Goal: Check status: Check status

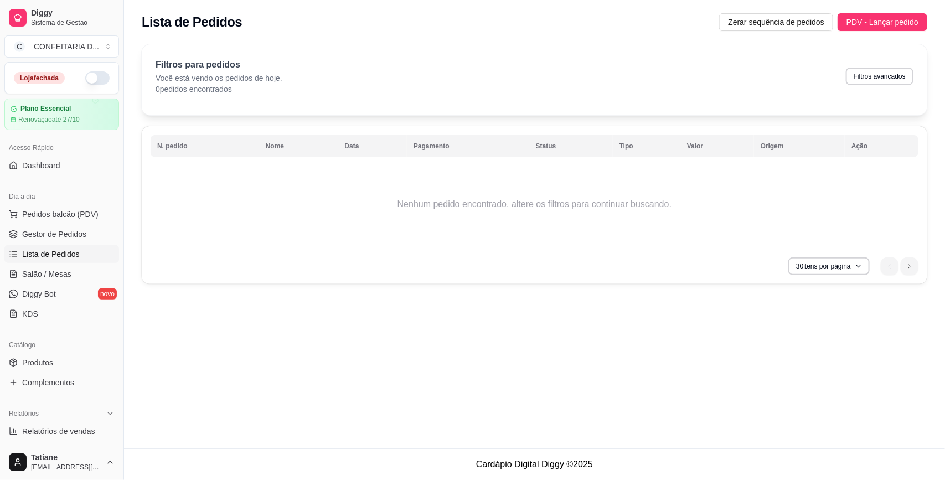
click at [892, 59] on div "Filtros para pedidos Você está vendo os pedidos de hoje. 0 pedidos encontrados …" at bounding box center [535, 76] width 758 height 37
click at [889, 78] on button "Filtros avançados" at bounding box center [879, 76] width 65 height 17
select select "0"
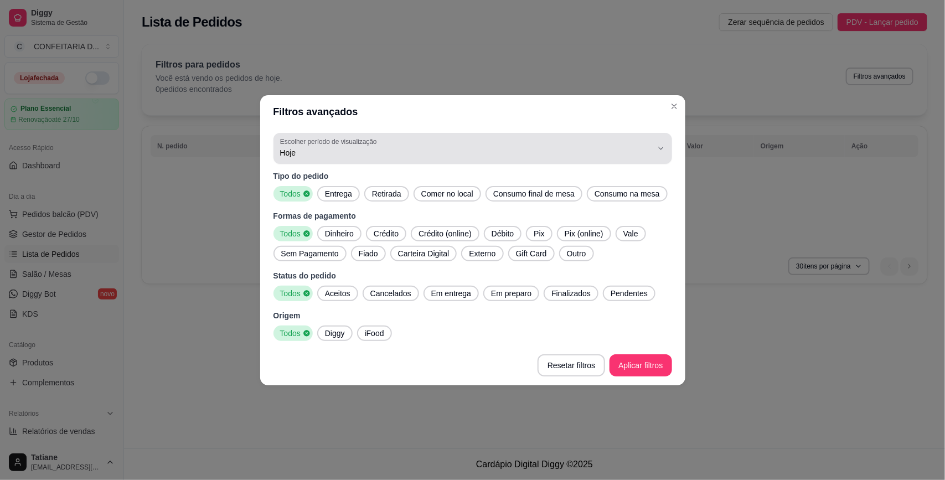
click at [477, 154] on span "Hoje" at bounding box center [466, 152] width 372 height 11
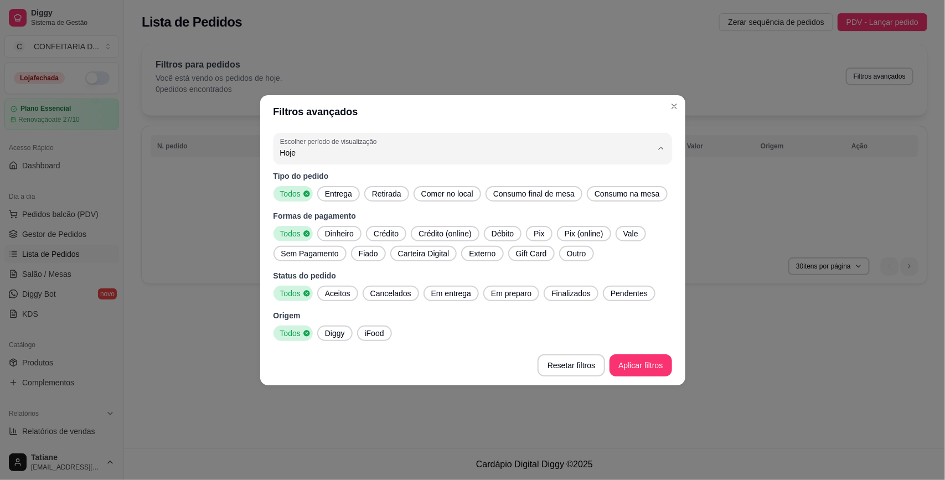
click at [305, 292] on span "Customizado" at bounding box center [467, 287] width 355 height 11
type input "-1"
select select "-1"
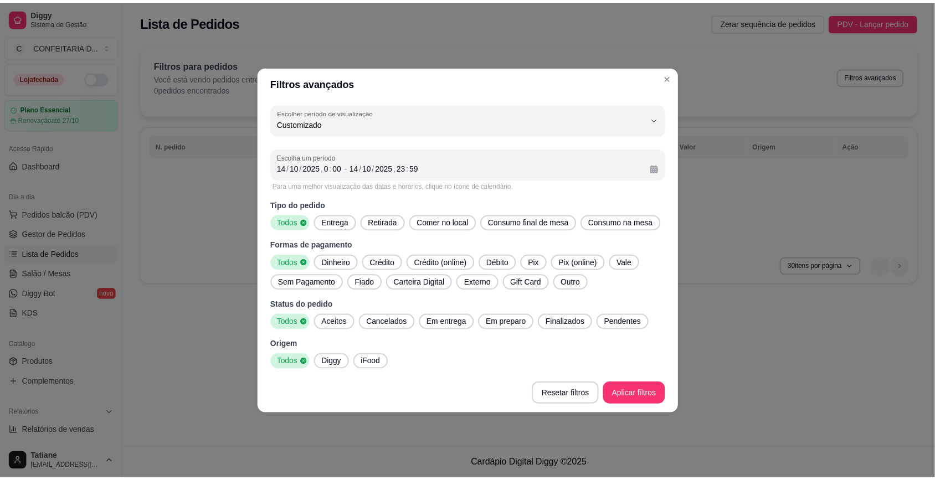
scroll to position [10, 0]
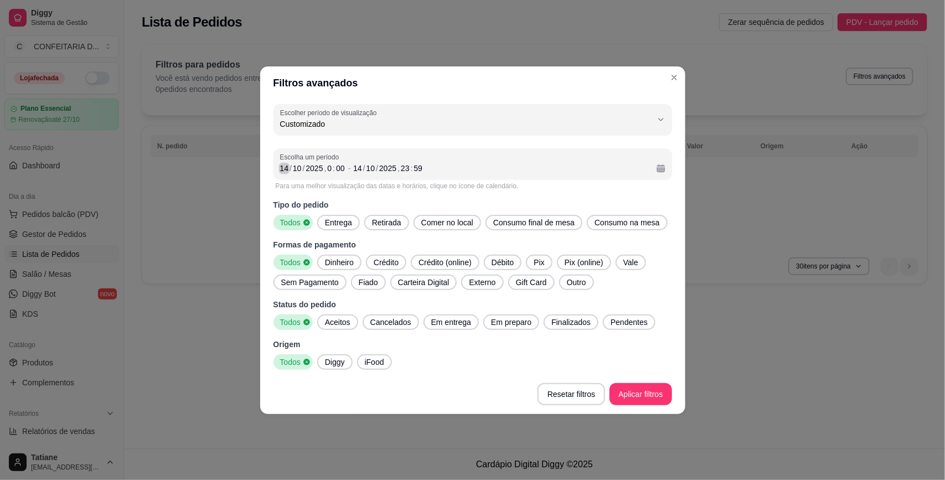
click at [287, 164] on div "14" at bounding box center [284, 168] width 11 height 11
click at [359, 162] on div "[DATE] 23 : 59" at bounding box center [500, 168] width 294 height 13
click at [358, 165] on div "14" at bounding box center [357, 168] width 11 height 11
click at [282, 163] on div "14" at bounding box center [284, 168] width 11 height 11
click at [358, 169] on div "14" at bounding box center [357, 168] width 11 height 11
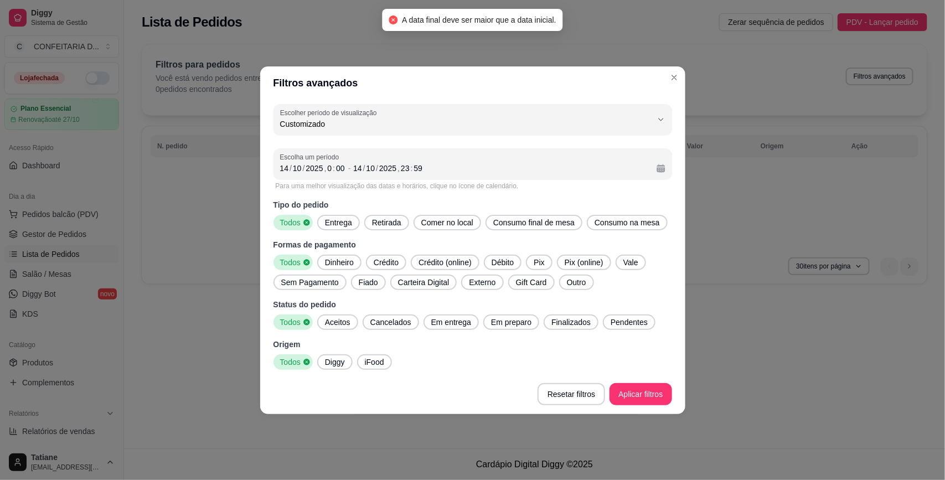
click at [277, 167] on div "Escolha um período [DATE] 0 : 00 - [DATE] 23 : 59" at bounding box center [473, 163] width 399 height 31
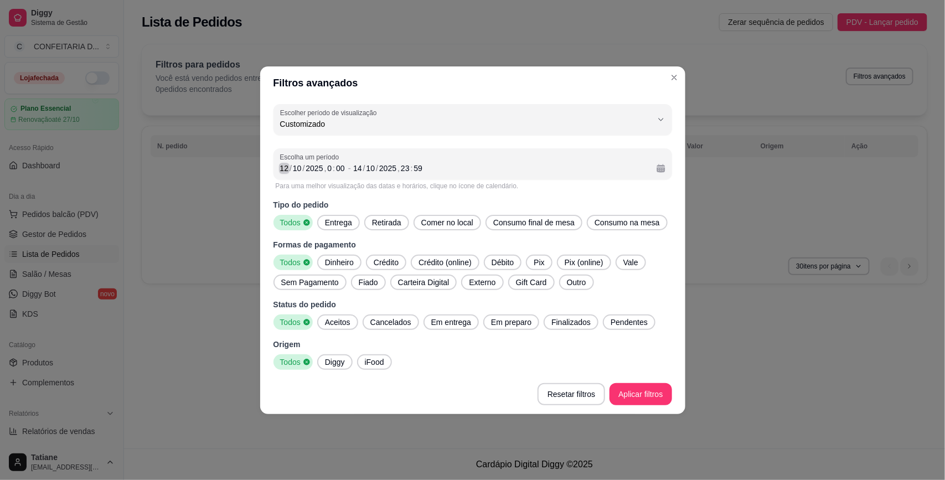
click at [282, 165] on div "12" at bounding box center [284, 168] width 11 height 11
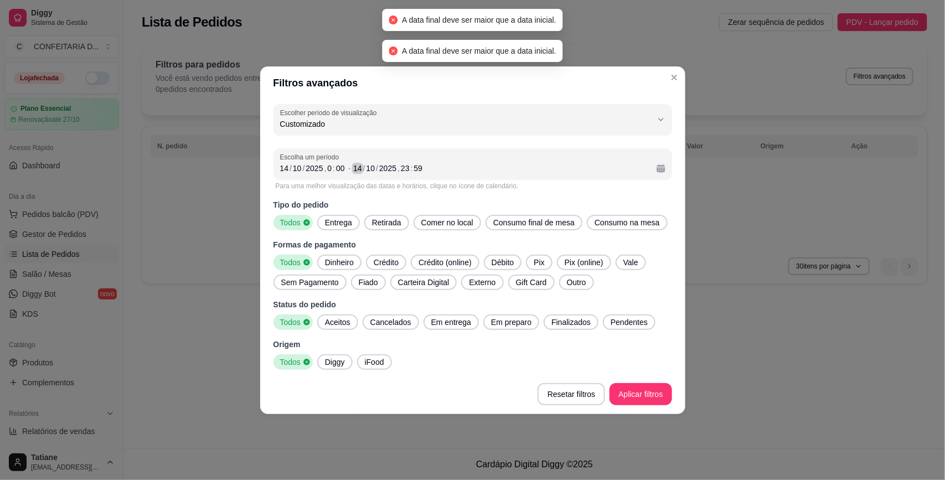
click at [355, 172] on div "14" at bounding box center [357, 168] width 11 height 11
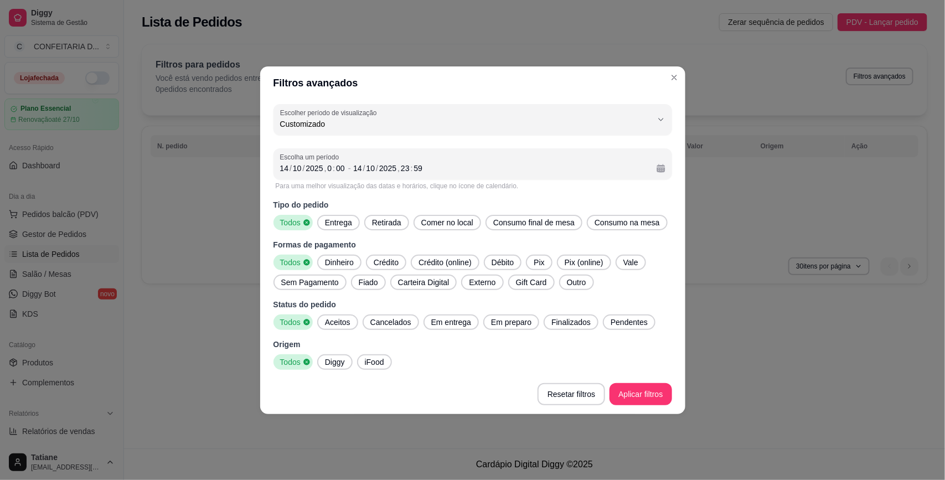
click at [662, 169] on div "Escolha um período [DATE] 0 : 00 - [DATE] 23 : 59" at bounding box center [473, 163] width 399 height 31
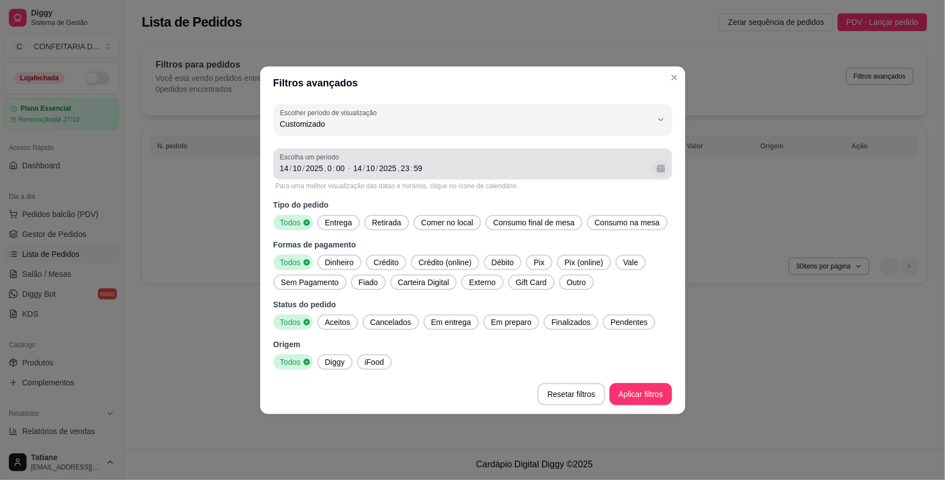
click at [660, 169] on button "Calendário" at bounding box center [660, 167] width 17 height 17
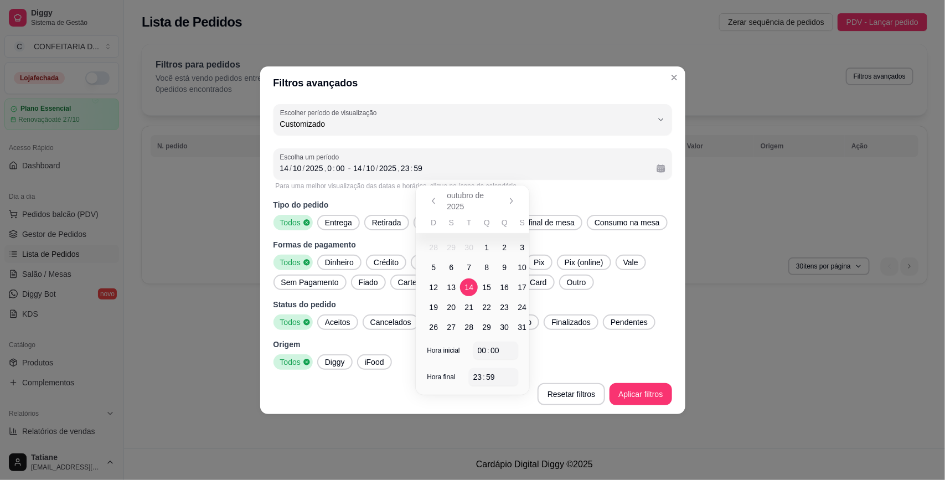
click at [524, 265] on span "10" at bounding box center [522, 267] width 9 height 11
click at [434, 286] on span "12" at bounding box center [434, 287] width 9 height 11
click at [333, 228] on div "Entrega" at bounding box center [338, 223] width 43 height 16
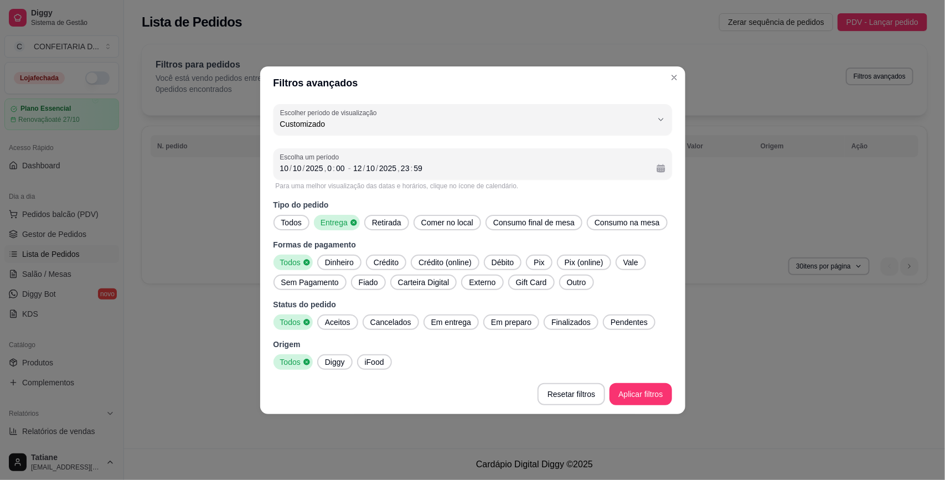
click at [336, 264] on span "Dinheiro" at bounding box center [340, 262] width 38 height 11
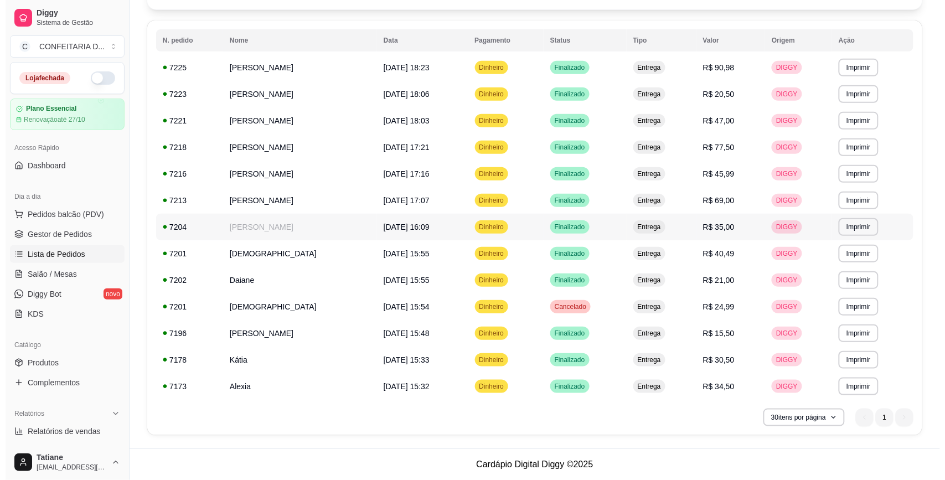
scroll to position [0, 0]
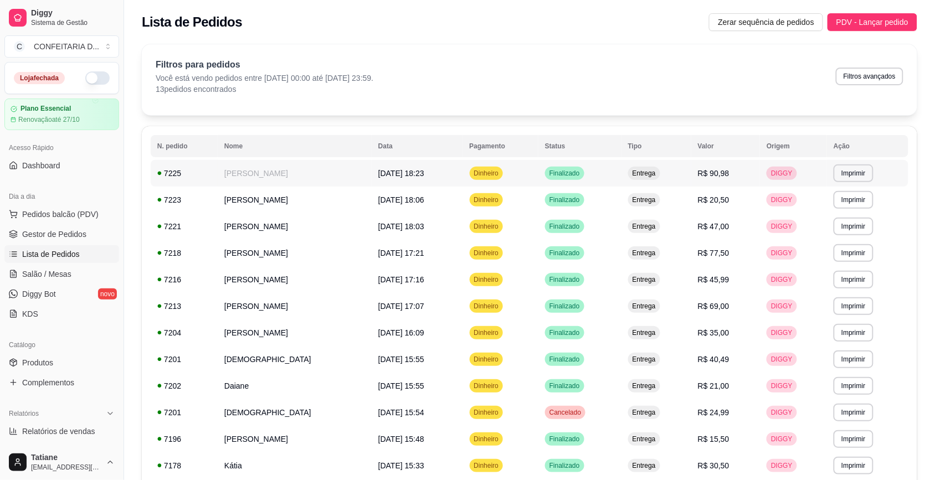
click at [372, 178] on td "[DATE] 18:23" at bounding box center [417, 173] width 91 height 27
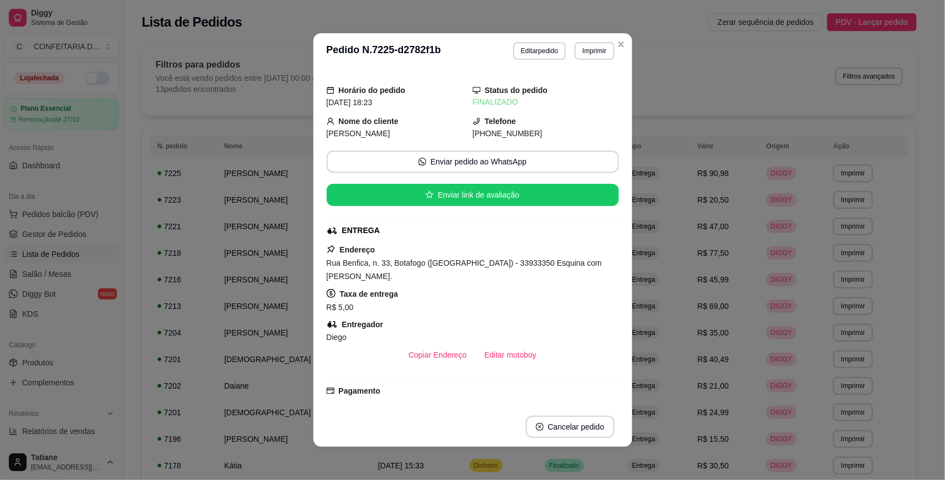
scroll to position [138, 0]
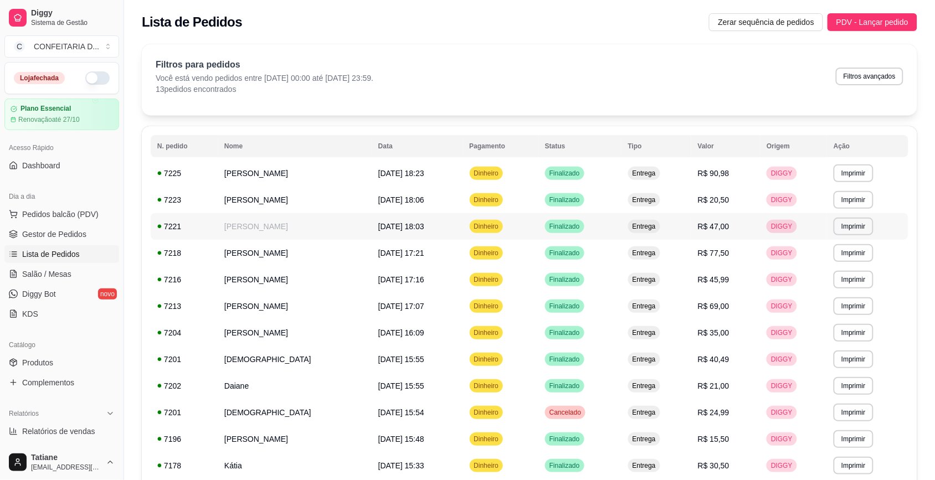
click at [249, 215] on td "[PERSON_NAME]" at bounding box center [295, 226] width 154 height 27
click at [249, 207] on td "[PERSON_NAME]" at bounding box center [295, 200] width 154 height 27
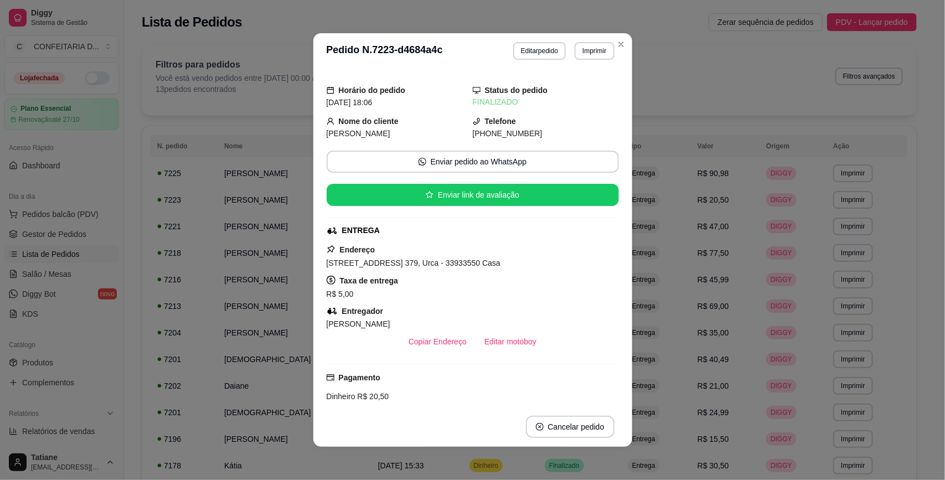
scroll to position [109, 0]
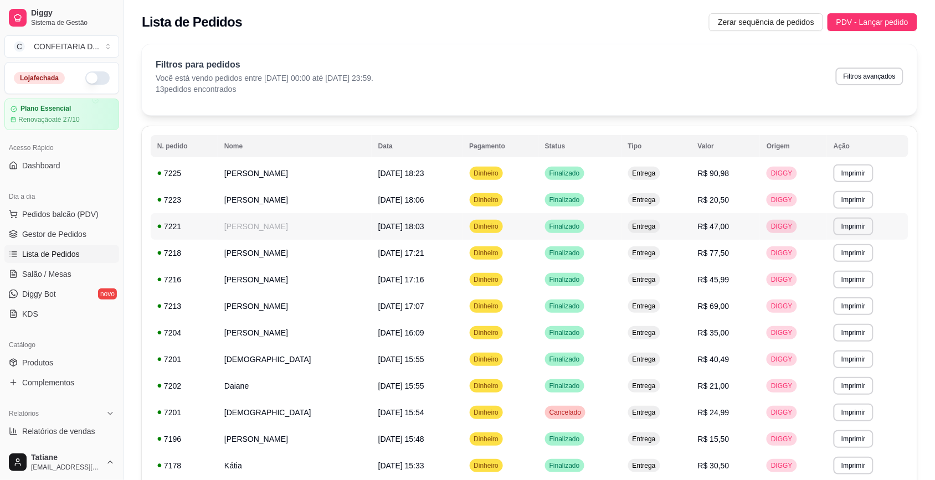
click at [236, 222] on td "[PERSON_NAME]" at bounding box center [295, 226] width 154 height 27
click at [241, 250] on td "[PERSON_NAME]" at bounding box center [295, 253] width 154 height 27
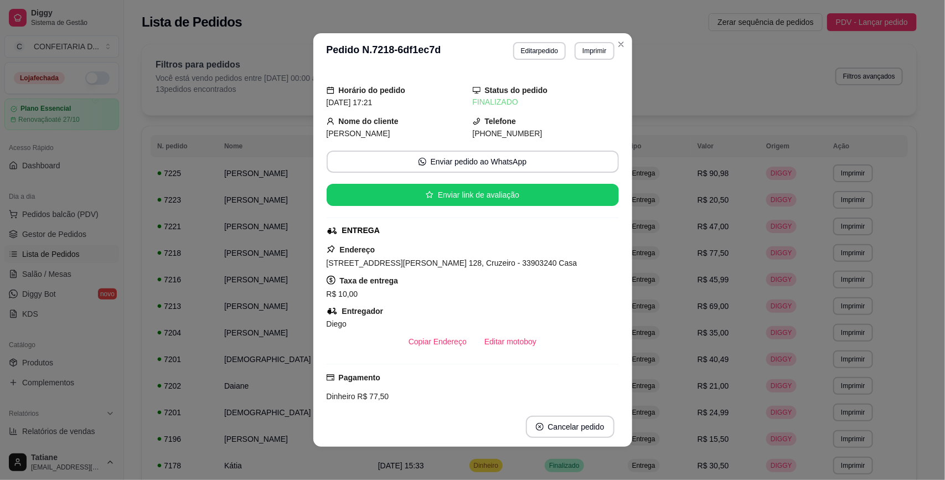
scroll to position [69, 0]
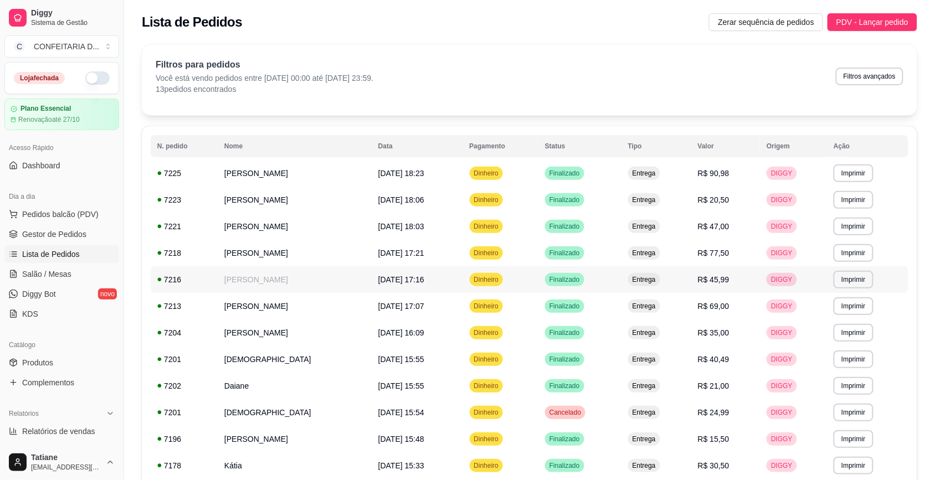
click at [242, 280] on td "[PERSON_NAME]" at bounding box center [295, 279] width 154 height 27
click at [237, 256] on td "[PERSON_NAME]" at bounding box center [295, 253] width 154 height 27
click at [237, 200] on td "[PERSON_NAME]" at bounding box center [295, 200] width 154 height 27
click at [245, 228] on td "[PERSON_NAME]" at bounding box center [295, 226] width 154 height 27
click at [248, 260] on td "[PERSON_NAME]" at bounding box center [295, 253] width 154 height 27
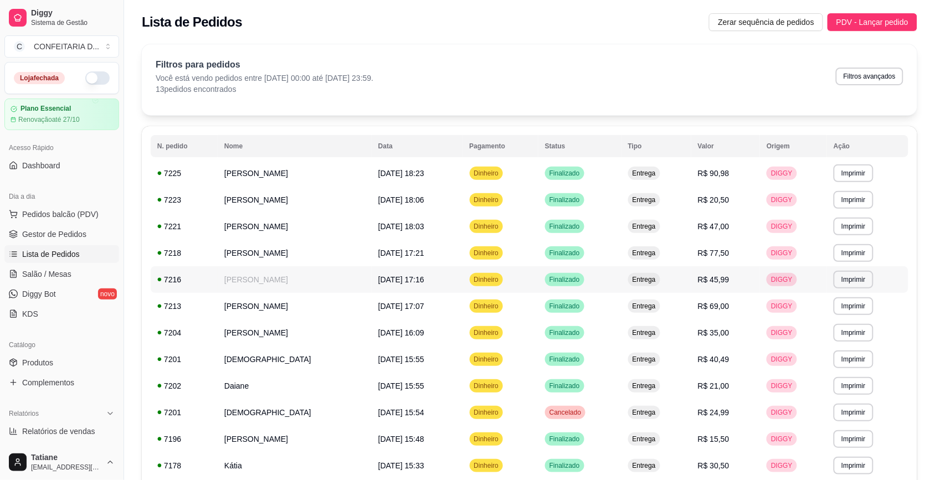
click at [263, 286] on td "[PERSON_NAME]" at bounding box center [295, 279] width 154 height 27
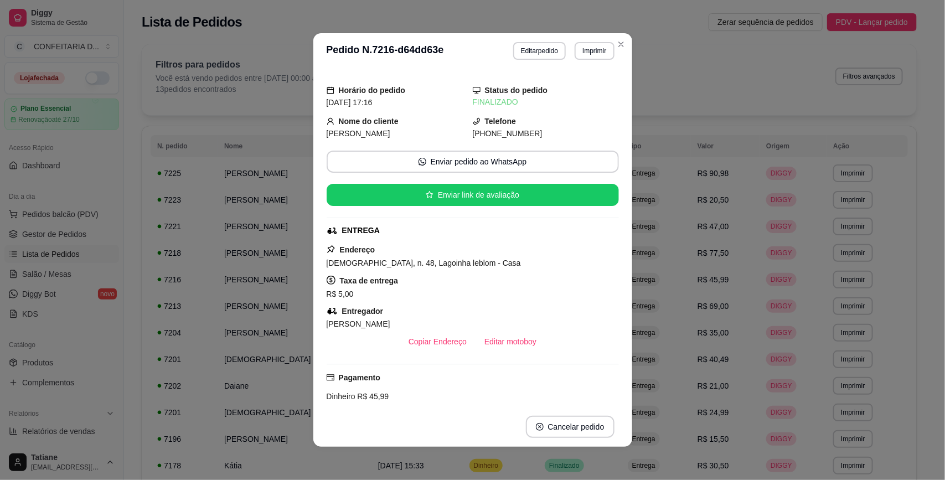
scroll to position [138, 0]
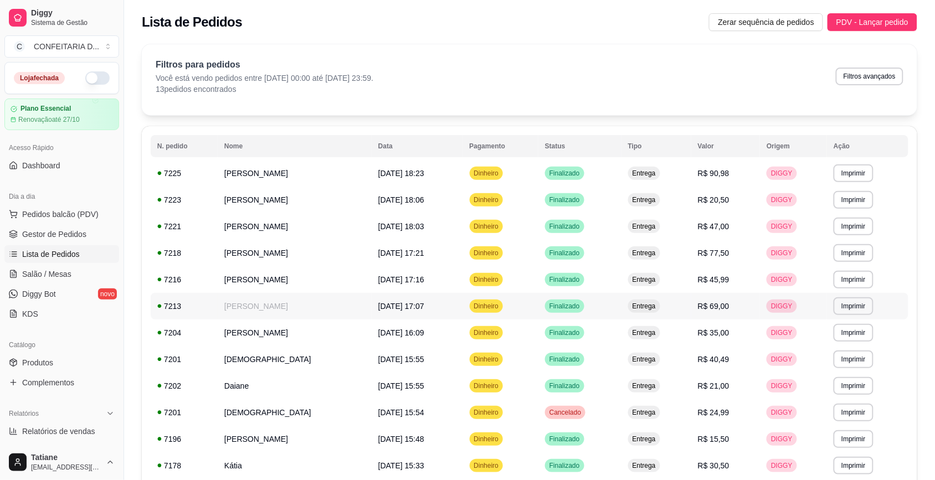
click at [247, 309] on td "[PERSON_NAME]" at bounding box center [295, 306] width 154 height 27
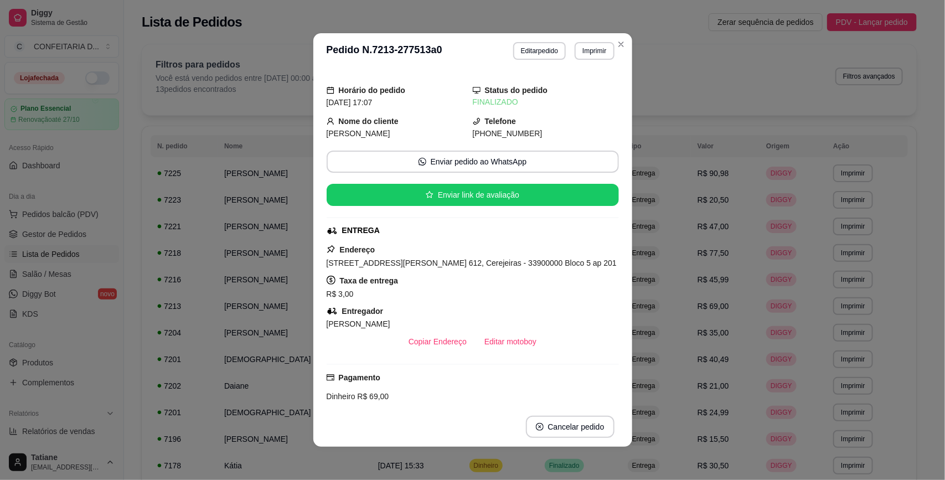
scroll to position [69, 0]
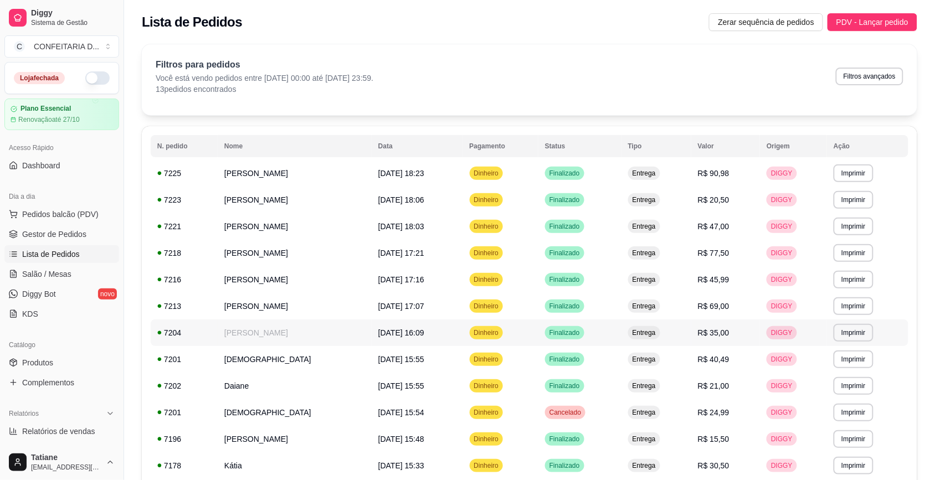
click at [229, 328] on td "[PERSON_NAME]" at bounding box center [295, 332] width 154 height 27
click at [238, 360] on td "[DEMOGRAPHIC_DATA]" at bounding box center [295, 359] width 154 height 27
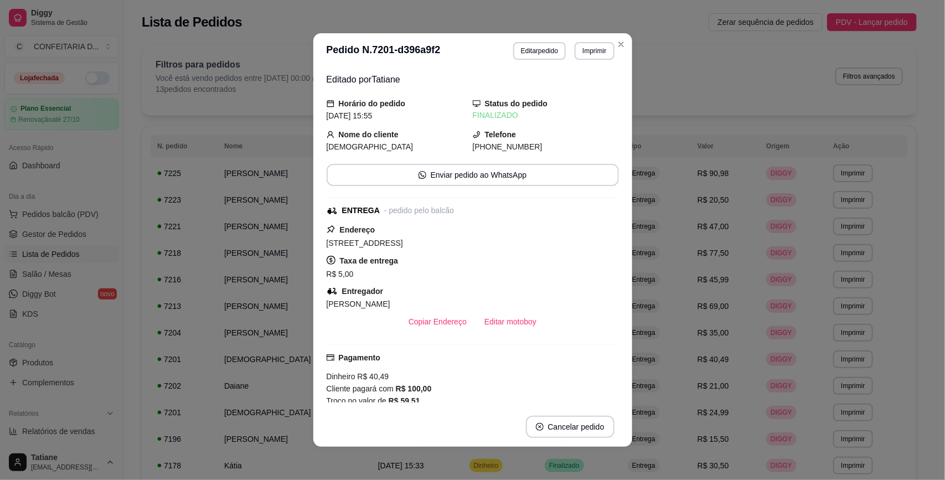
scroll to position [138, 0]
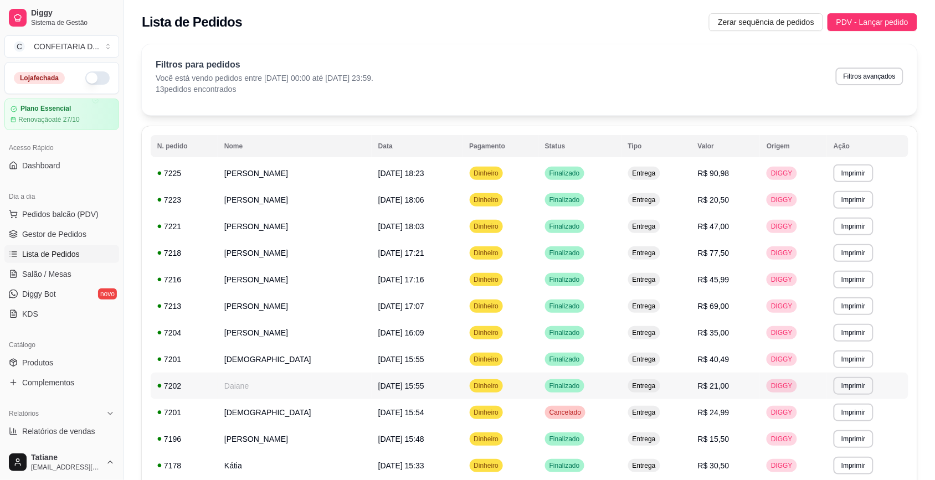
click at [251, 388] on td "Daiane" at bounding box center [295, 386] width 154 height 27
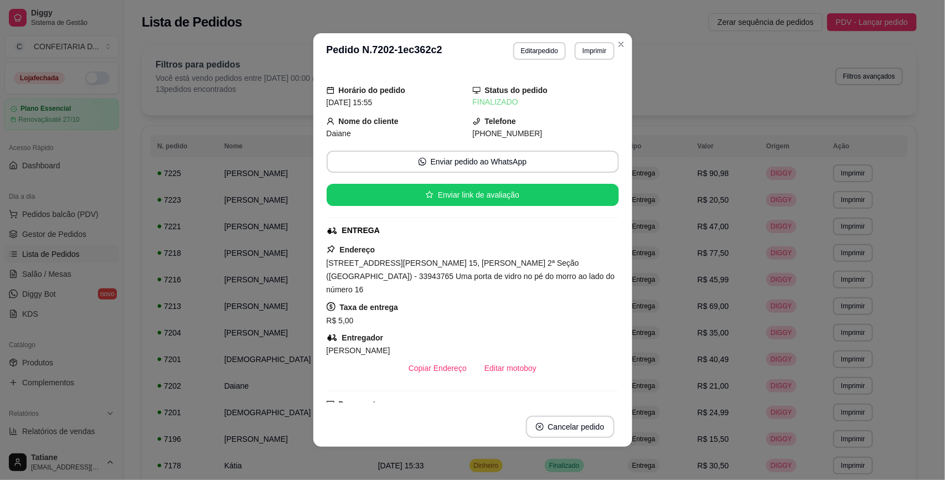
scroll to position [122, 0]
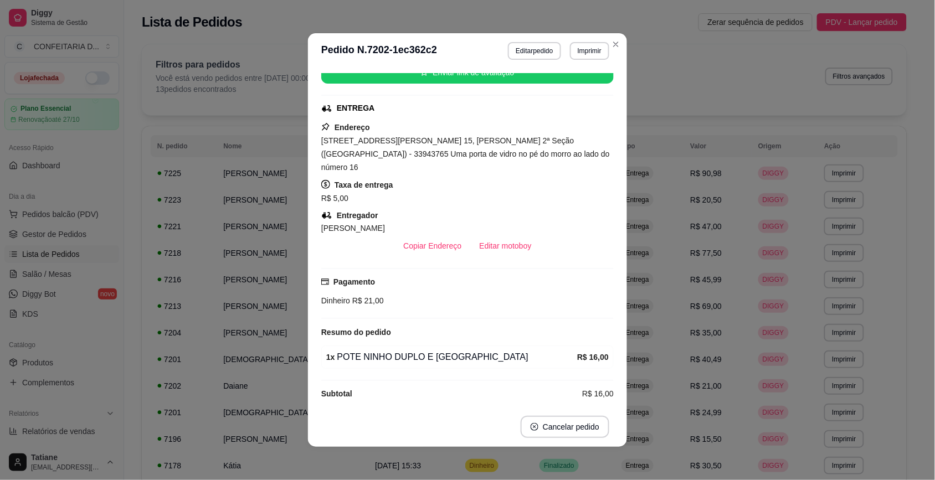
click at [240, 413] on td "[DEMOGRAPHIC_DATA]" at bounding box center [292, 412] width 152 height 27
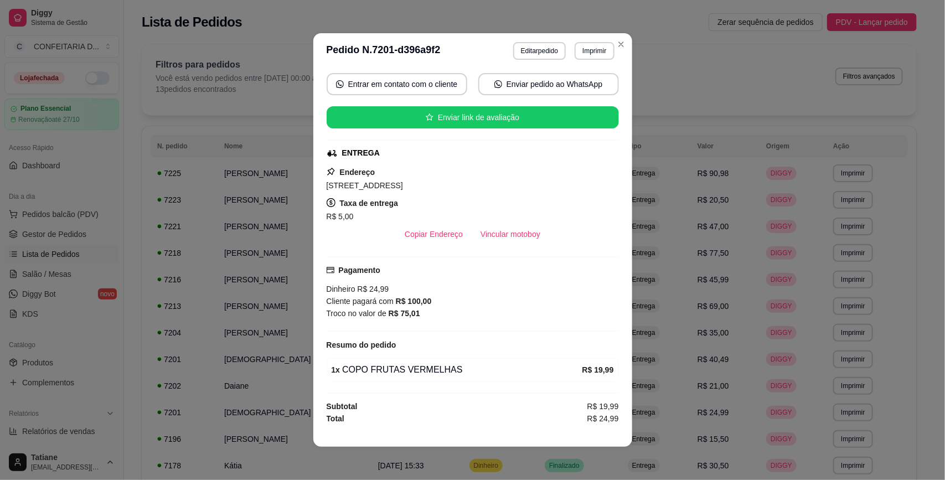
scroll to position [0, 0]
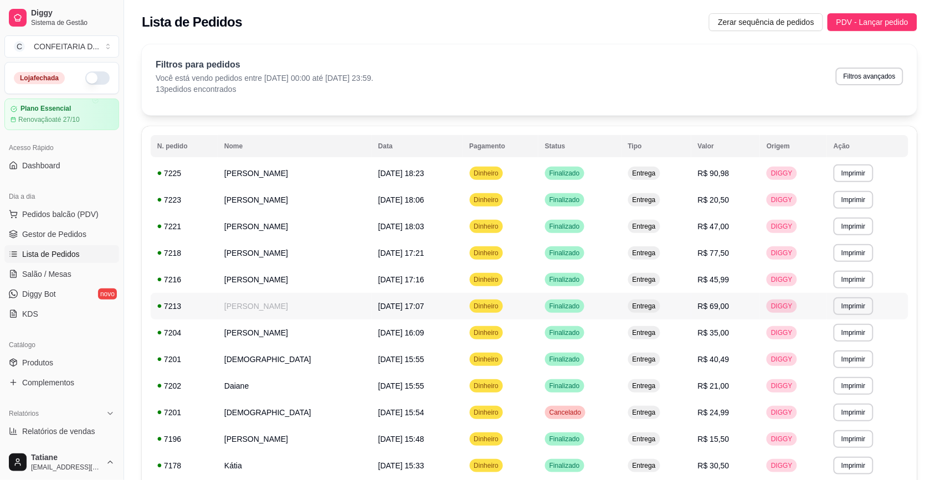
click at [233, 313] on td "[PERSON_NAME]" at bounding box center [295, 306] width 154 height 27
click at [236, 338] on td "[PERSON_NAME]" at bounding box center [295, 332] width 154 height 27
click at [234, 355] on td "[DEMOGRAPHIC_DATA]" at bounding box center [295, 359] width 154 height 27
click at [241, 388] on td "Daiane" at bounding box center [295, 386] width 154 height 27
click at [239, 356] on td "[DEMOGRAPHIC_DATA]" at bounding box center [295, 359] width 154 height 27
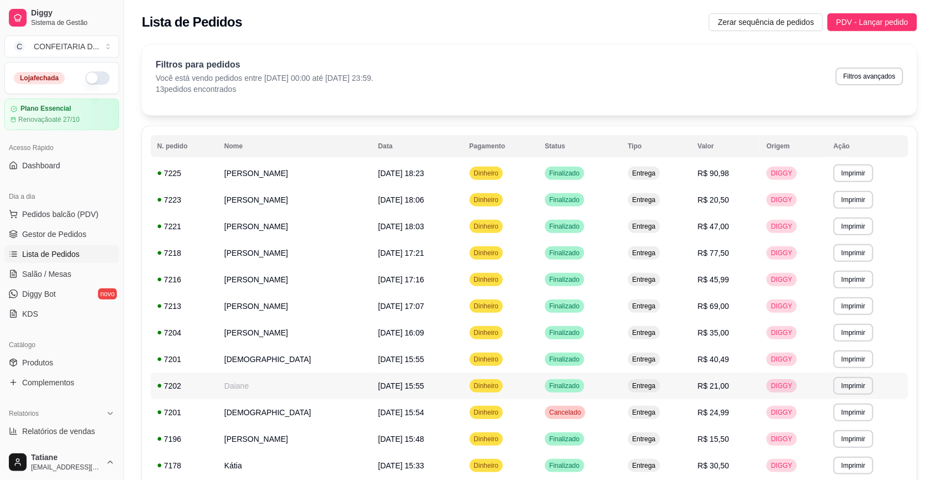
click at [237, 390] on td "Daiane" at bounding box center [295, 386] width 154 height 27
click at [239, 415] on td "[DEMOGRAPHIC_DATA]" at bounding box center [295, 412] width 154 height 27
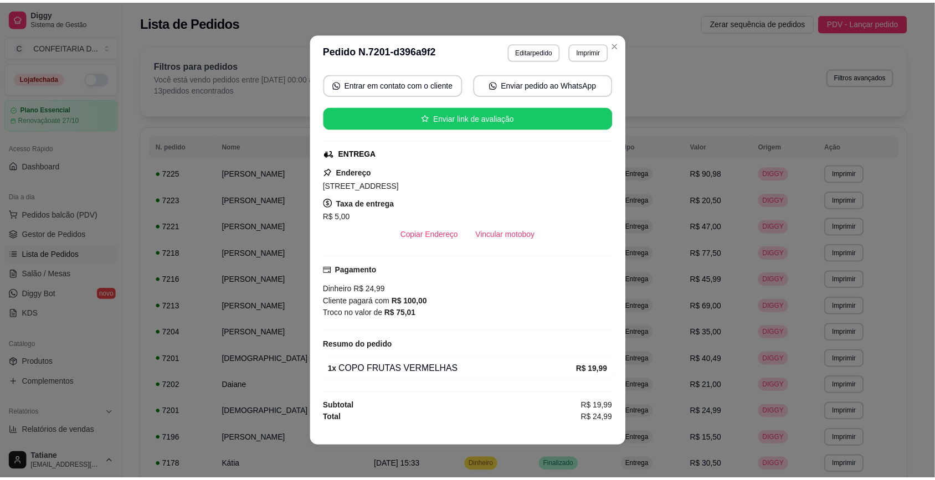
scroll to position [2, 0]
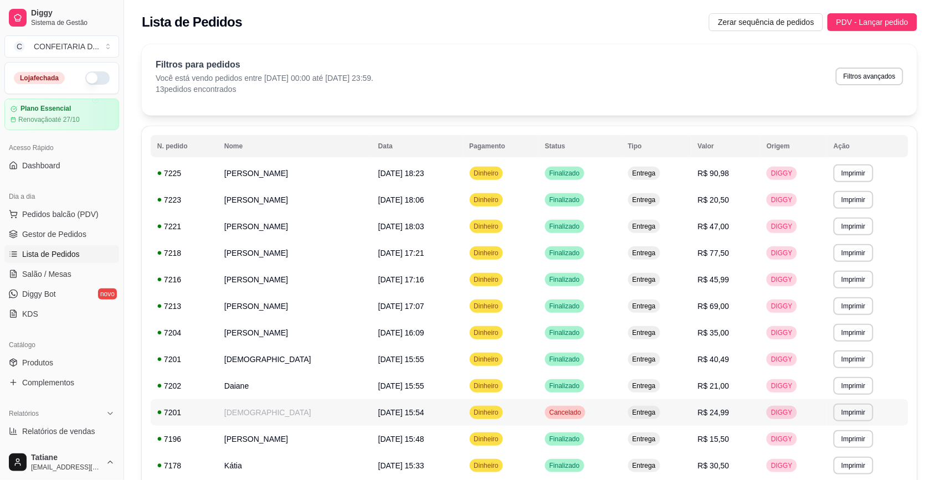
click at [378, 411] on span "[DATE] 15:54" at bounding box center [401, 412] width 46 height 9
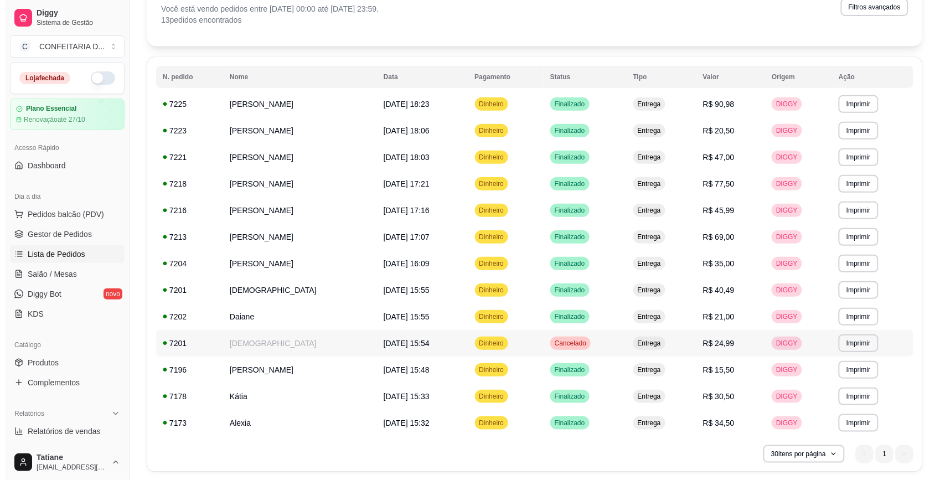
scroll to position [106, 0]
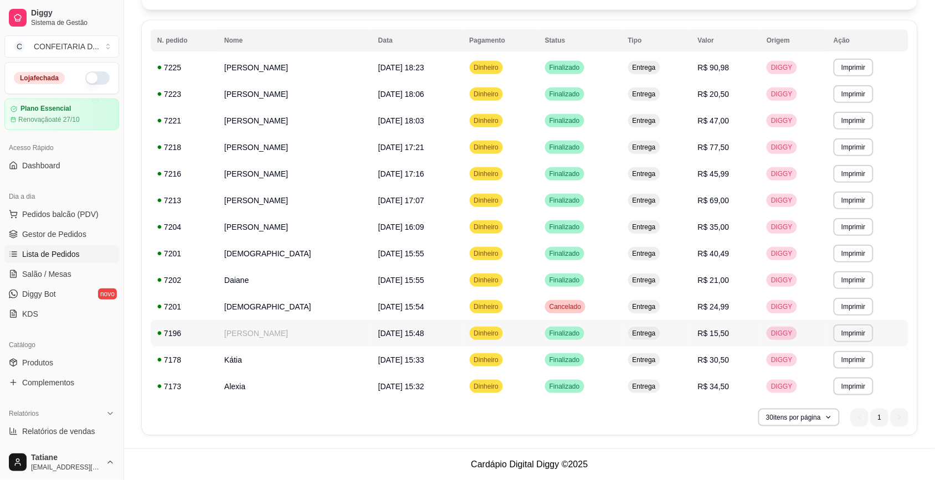
click at [272, 334] on td "[PERSON_NAME]" at bounding box center [295, 333] width 154 height 27
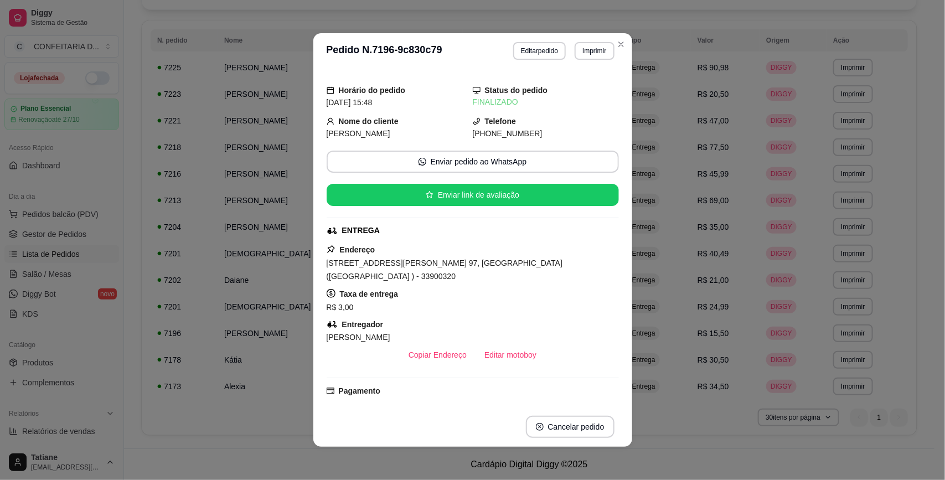
scroll to position [69, 0]
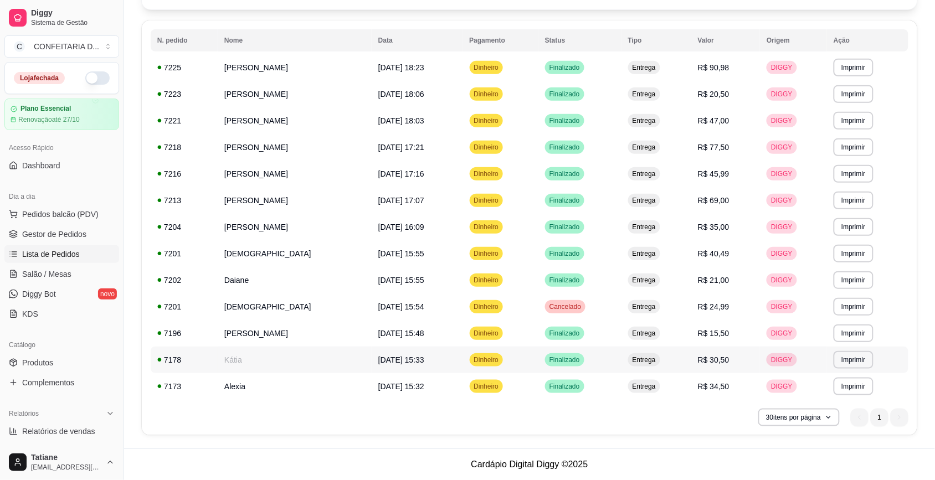
click at [245, 364] on td "Kátia" at bounding box center [295, 360] width 154 height 27
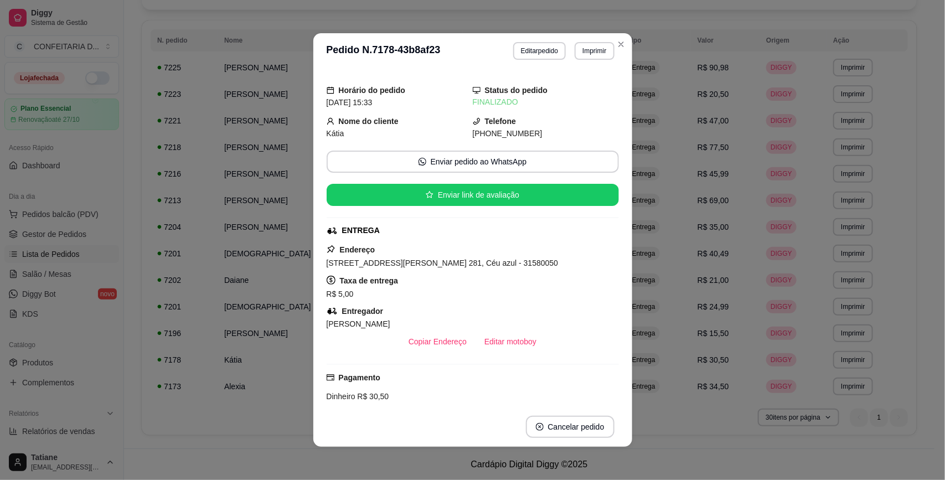
scroll to position [138, 0]
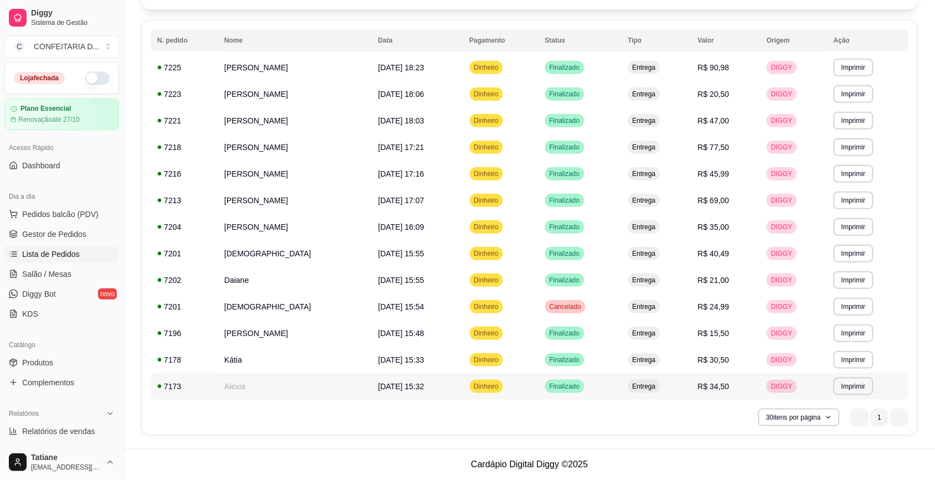
click at [250, 383] on td "Alexia" at bounding box center [295, 386] width 154 height 27
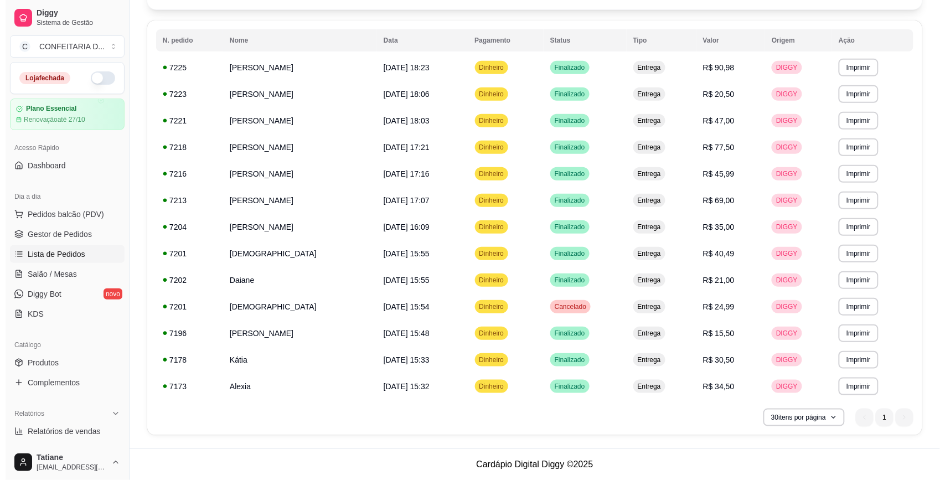
scroll to position [0, 0]
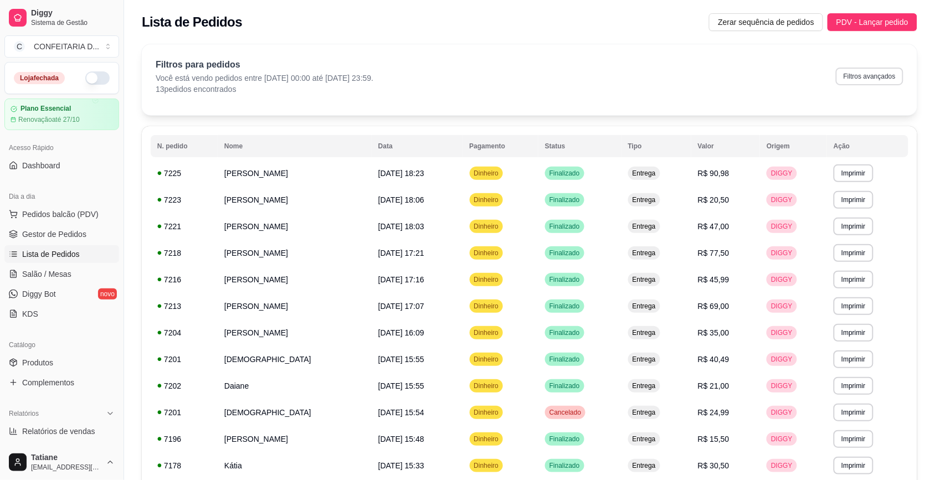
click at [870, 75] on button "Filtros avançados" at bounding box center [870, 77] width 68 height 18
select select "-1"
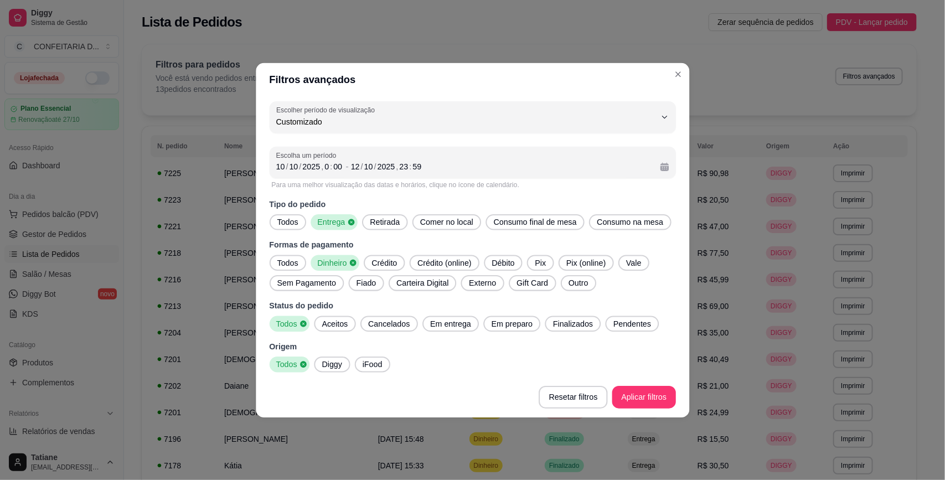
scroll to position [10, 0]
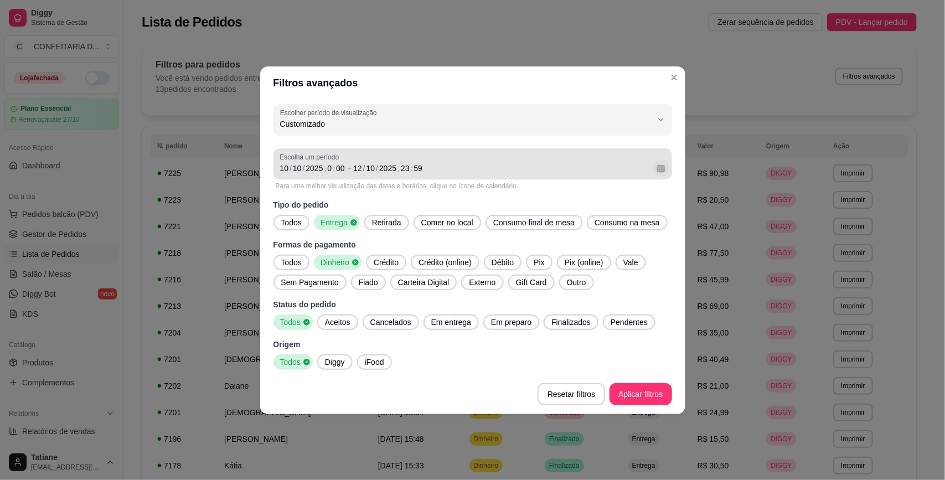
click at [661, 164] on button "Calendário" at bounding box center [661, 168] width 18 height 18
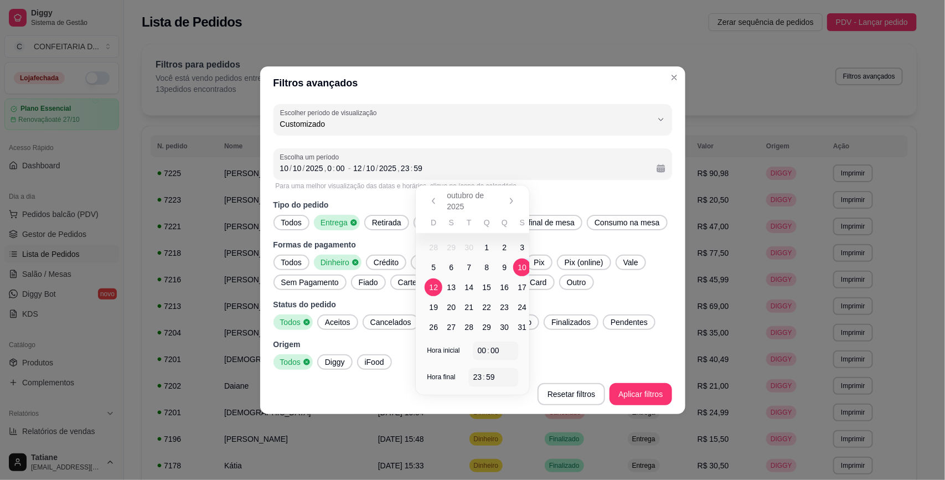
click at [505, 267] on span "9" at bounding box center [504, 267] width 4 height 11
click at [516, 265] on span "10" at bounding box center [522, 268] width 18 height 18
click at [637, 400] on button "Aplicar filtros" at bounding box center [641, 394] width 62 height 22
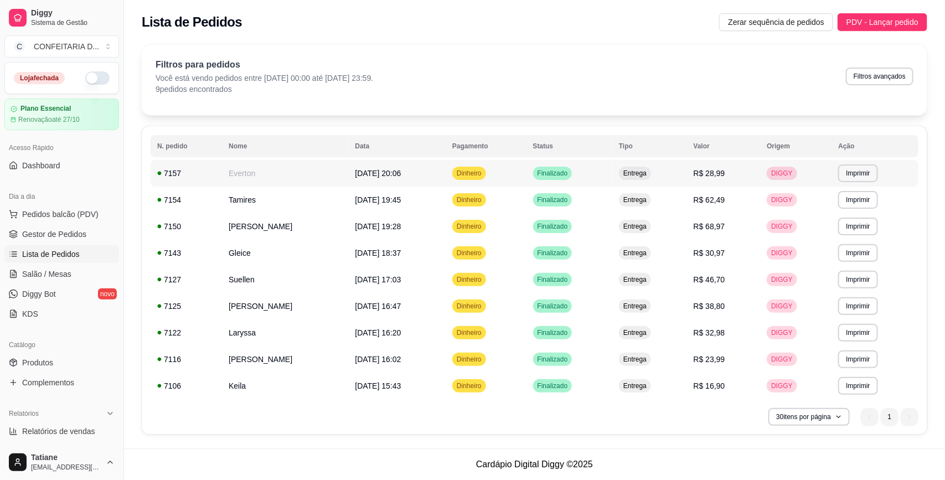
click at [355, 173] on span "[DATE] 20:06" at bounding box center [378, 173] width 46 height 9
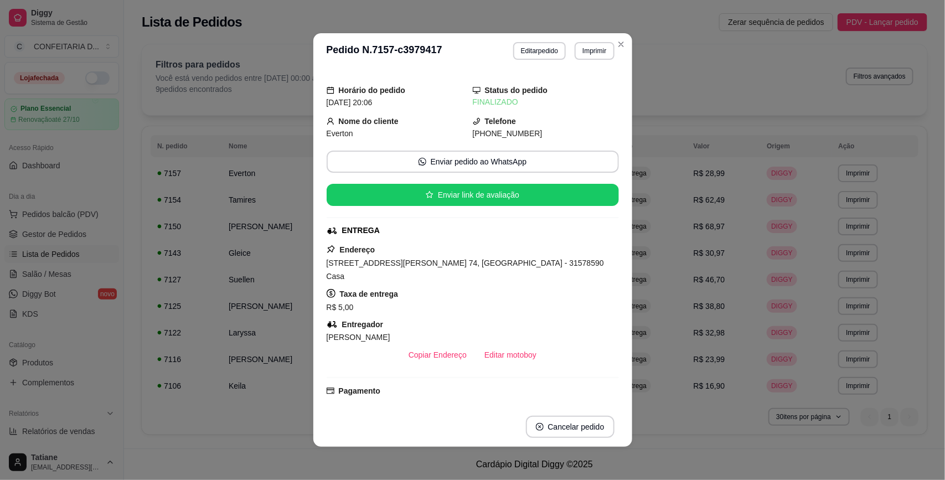
scroll to position [69, 0]
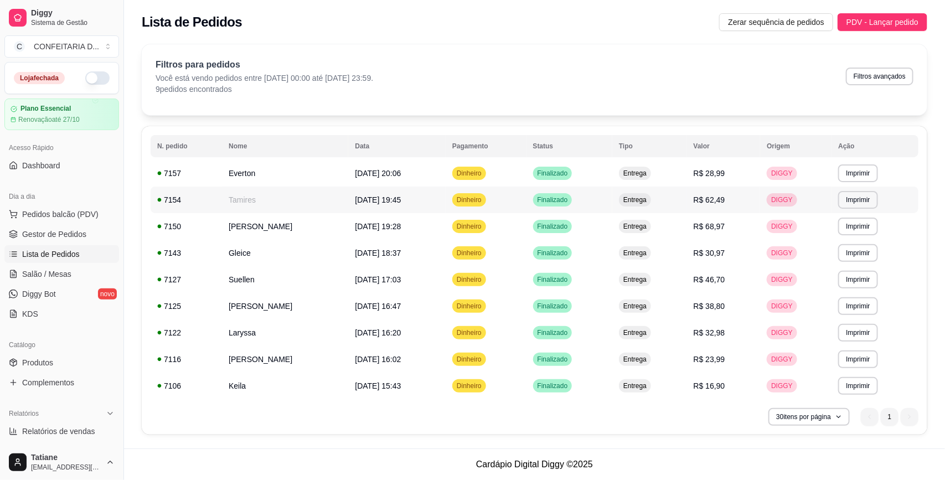
click at [252, 198] on td "Tamires" at bounding box center [285, 200] width 126 height 27
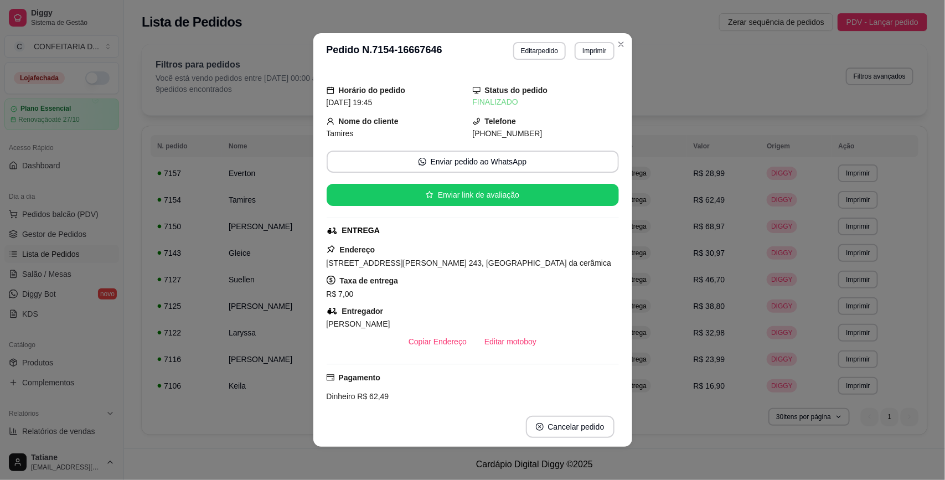
scroll to position [138, 0]
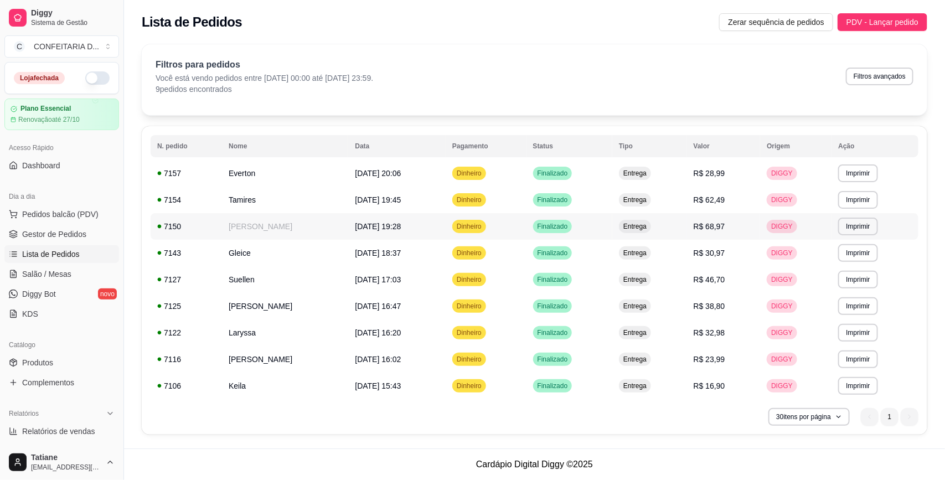
click at [223, 220] on td "[PERSON_NAME]" at bounding box center [285, 226] width 126 height 27
click at [242, 255] on td "Gleice" at bounding box center [285, 253] width 126 height 27
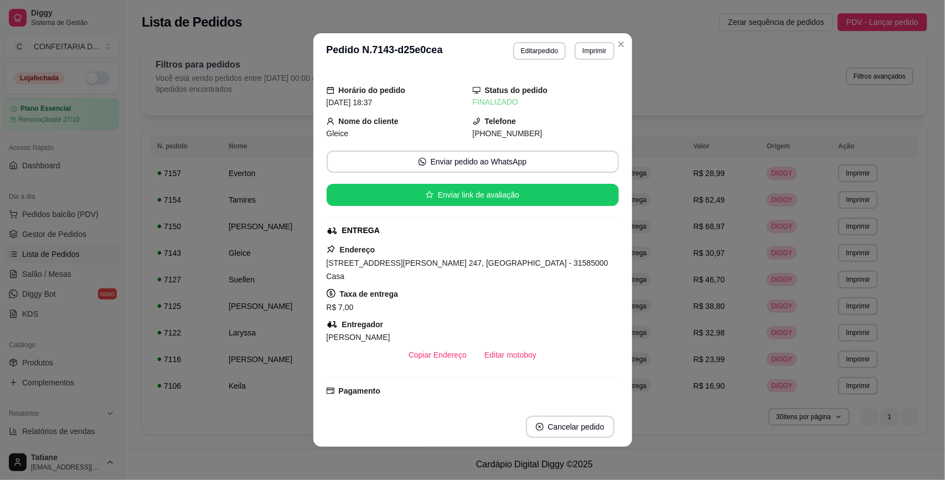
scroll to position [133, 0]
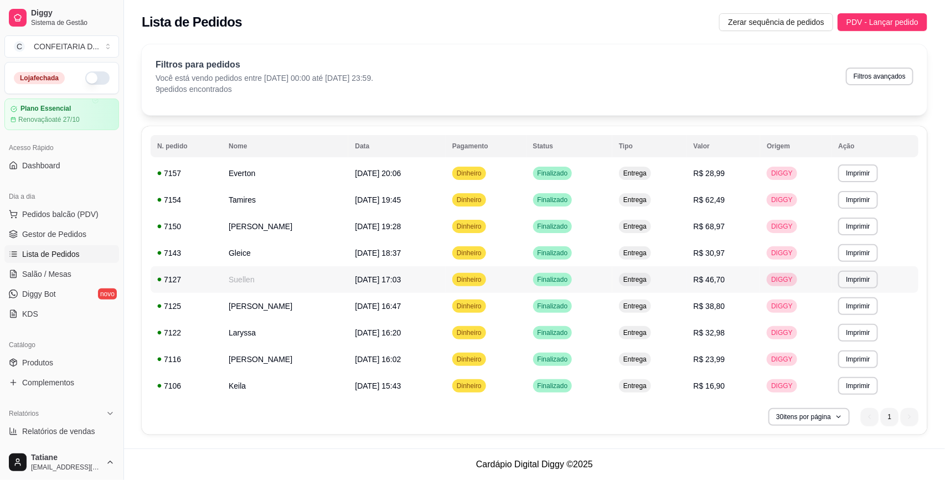
click at [243, 279] on td "Suellen" at bounding box center [285, 279] width 126 height 27
click at [238, 305] on td "[PERSON_NAME]" at bounding box center [285, 306] width 126 height 27
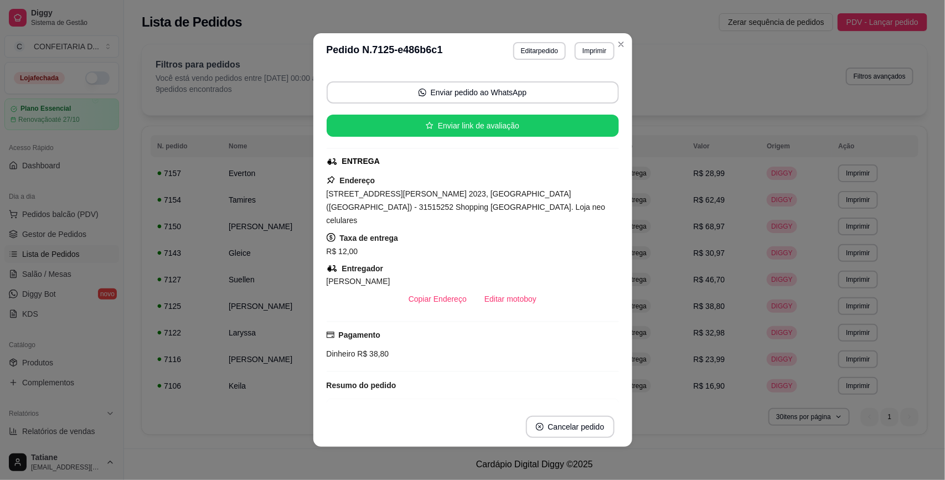
scroll to position [138, 0]
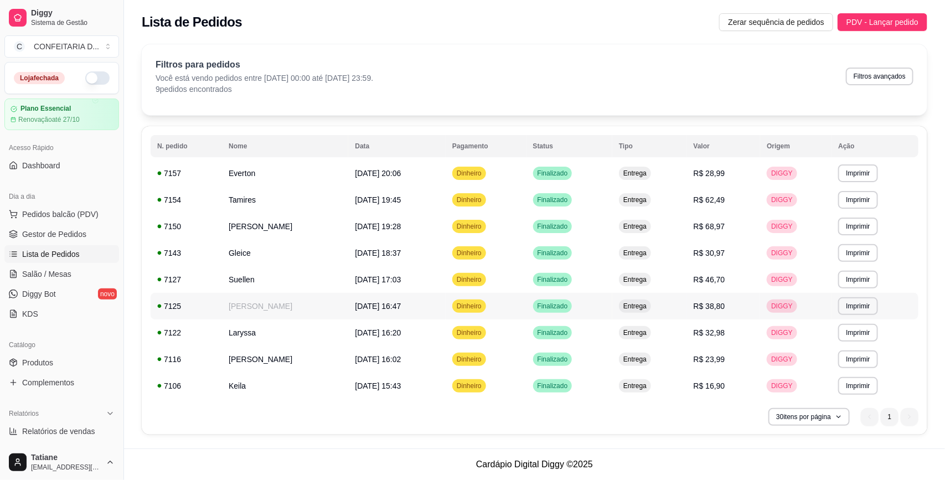
click at [239, 303] on td "[PERSON_NAME]" at bounding box center [285, 306] width 126 height 27
click at [250, 331] on td "Laryssa" at bounding box center [285, 332] width 126 height 27
click at [244, 361] on td "[PERSON_NAME]" at bounding box center [285, 359] width 126 height 27
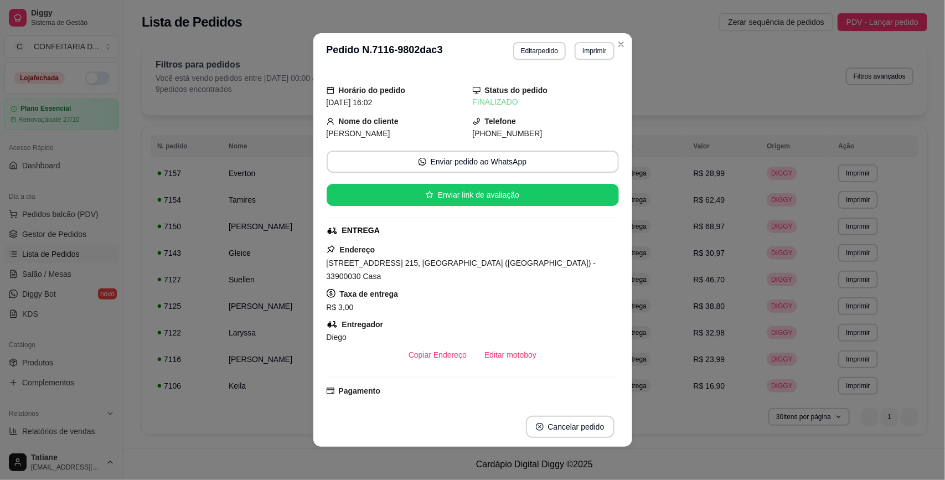
scroll to position [69, 0]
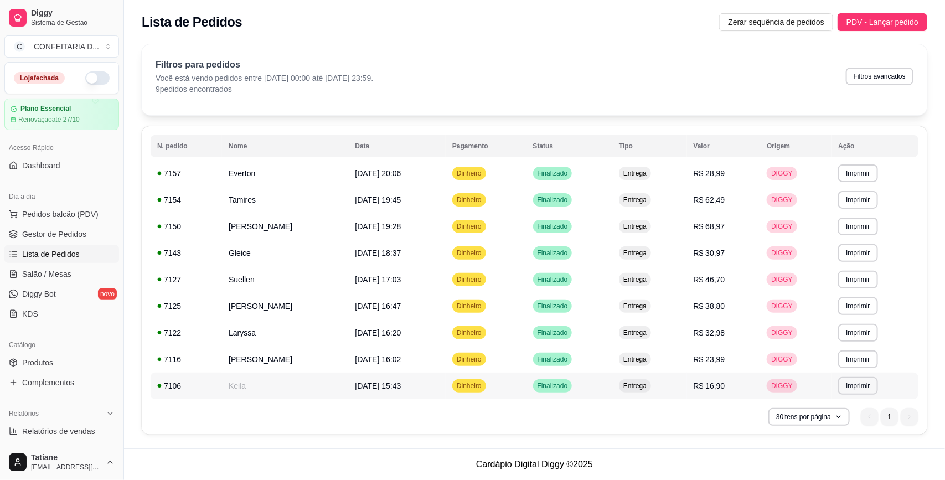
click at [234, 383] on td "Keila" at bounding box center [285, 386] width 126 height 27
